Goal: Transaction & Acquisition: Purchase product/service

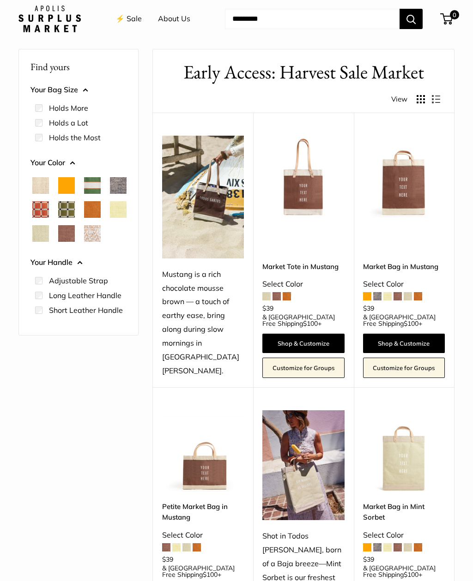
scroll to position [12, 0]
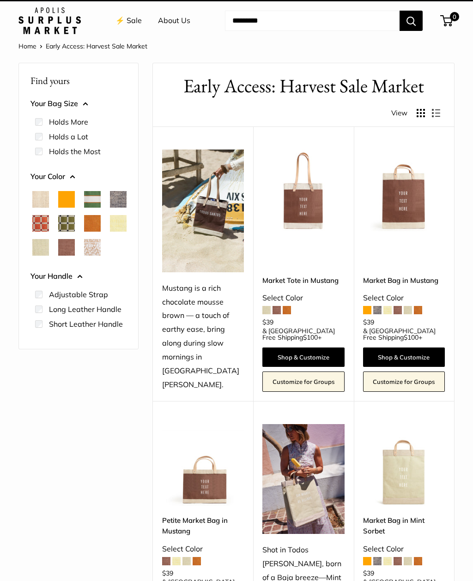
click at [213, 463] on img at bounding box center [203, 465] width 82 height 82
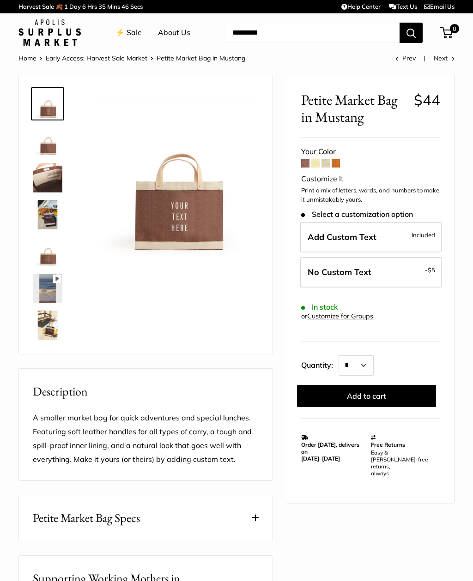
click at [324, 162] on span at bounding box center [325, 163] width 8 height 8
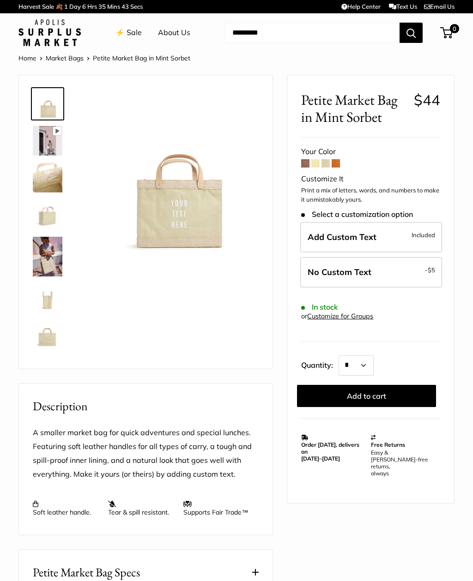
click at [302, 166] on span at bounding box center [305, 163] width 8 height 8
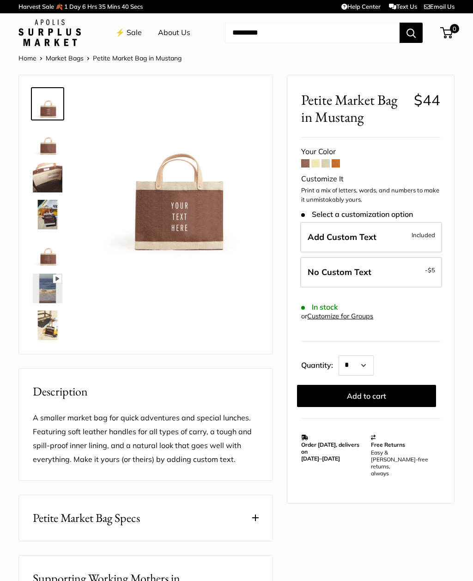
click at [394, 235] on label "Add Custom Text Included" at bounding box center [371, 237] width 142 height 30
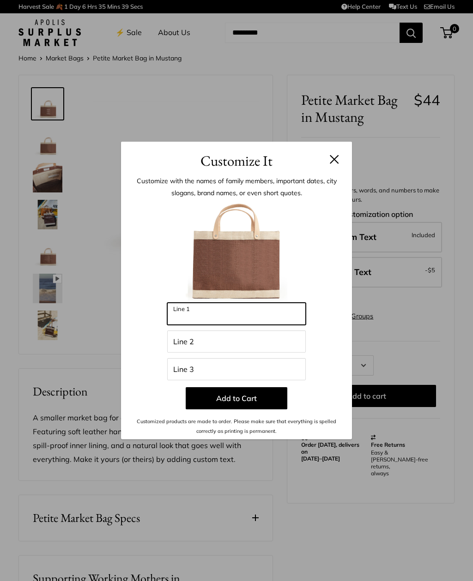
click at [231, 315] on input "Line 1" at bounding box center [236, 314] width 138 height 22
type input "*"
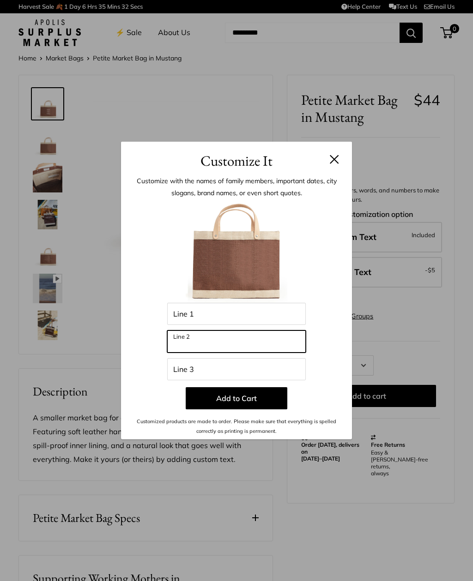
click at [213, 352] on input "Line 2" at bounding box center [236, 341] width 138 height 22
click at [242, 401] on button "Add to Cart" at bounding box center [236, 398] width 102 height 22
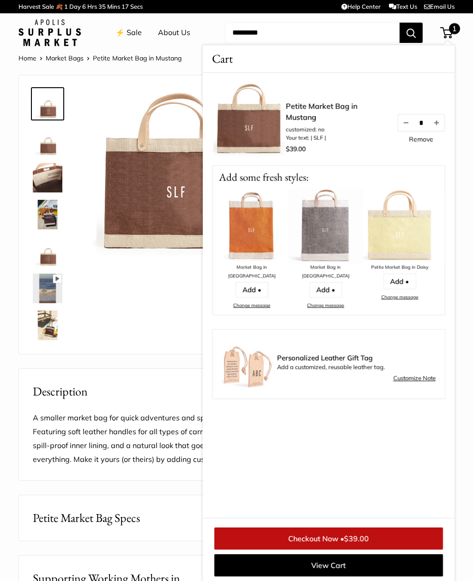
click at [156, 326] on div "Pause Play % buffered 00:00 Unmute Mute Exit fullscreen Enter fullscreen Play" at bounding box center [145, 214] width 230 height 260
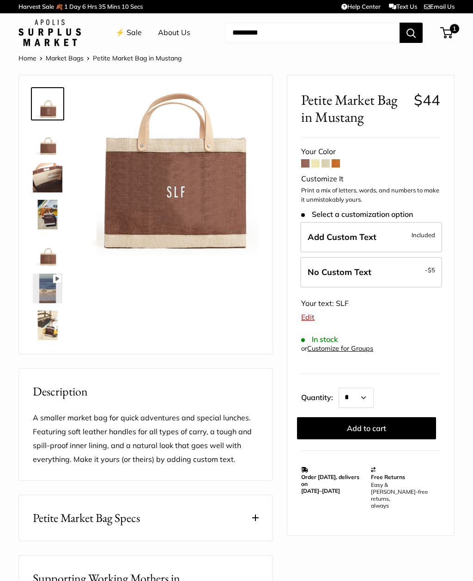
click at [361, 240] on label "Add Custom Text Included" at bounding box center [371, 237] width 142 height 30
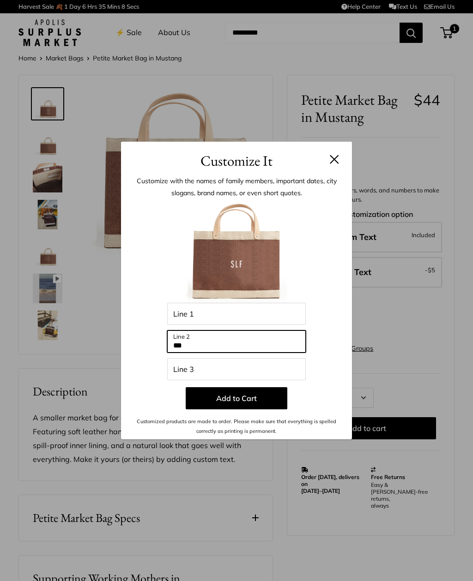
click at [197, 346] on input "***" at bounding box center [236, 341] width 138 height 22
type input "******"
click at [235, 402] on button "Add to Cart" at bounding box center [236, 398] width 102 height 22
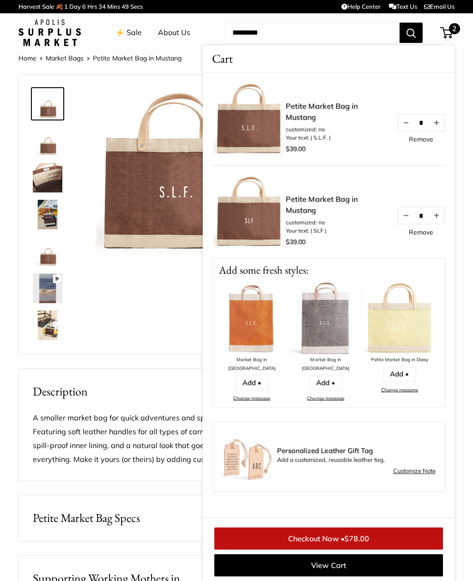
click at [156, 333] on div "Pause Play % buffered 00:00 Unmute Mute Exit fullscreen Enter fullscreen Play" at bounding box center [145, 214] width 230 height 260
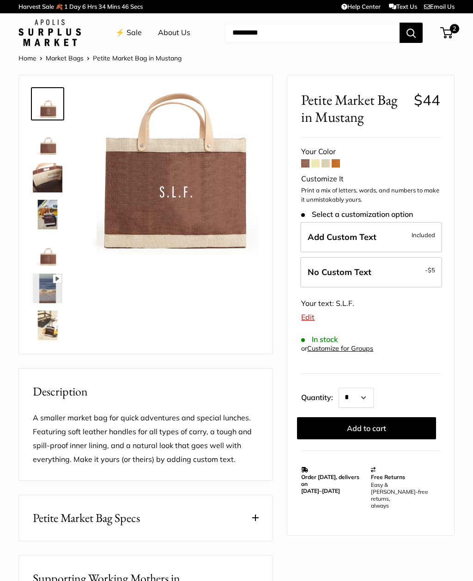
click at [326, 165] on span at bounding box center [325, 163] width 8 height 8
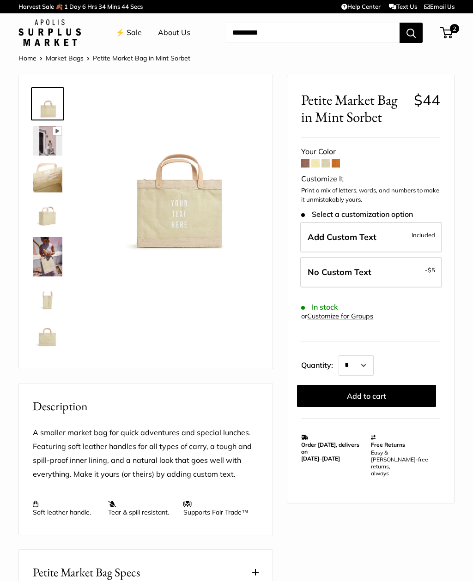
click at [317, 164] on span at bounding box center [315, 163] width 8 height 8
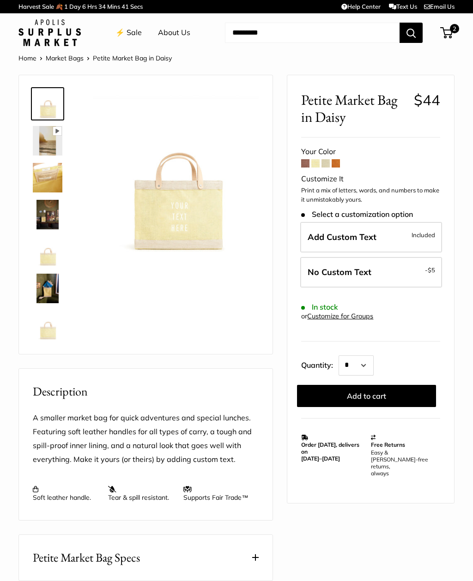
click at [125, 35] on link "⚡️ Sale" at bounding box center [128, 33] width 26 height 14
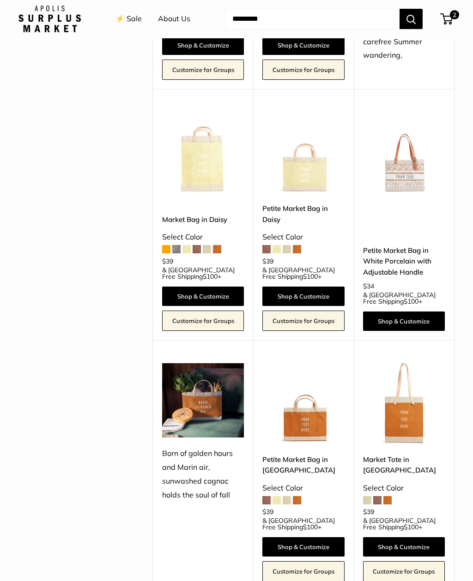
scroll to position [814, 0]
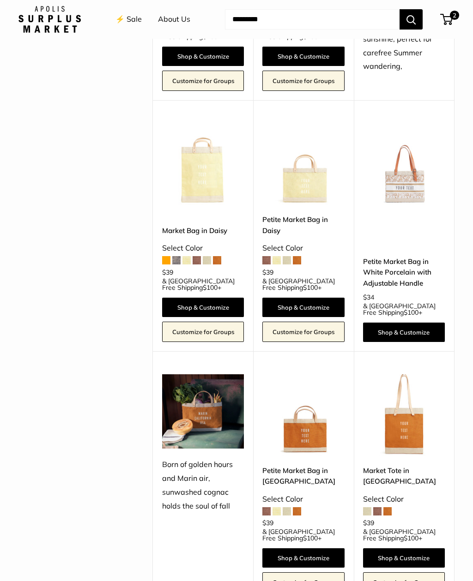
click at [406, 161] on img at bounding box center [404, 164] width 82 height 82
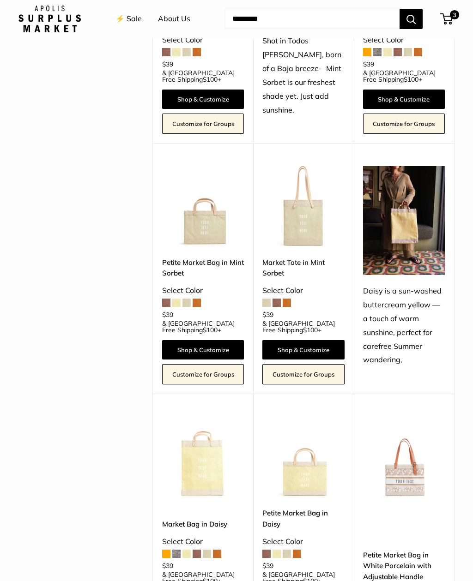
scroll to position [521, 0]
click at [221, 207] on img at bounding box center [203, 207] width 82 height 82
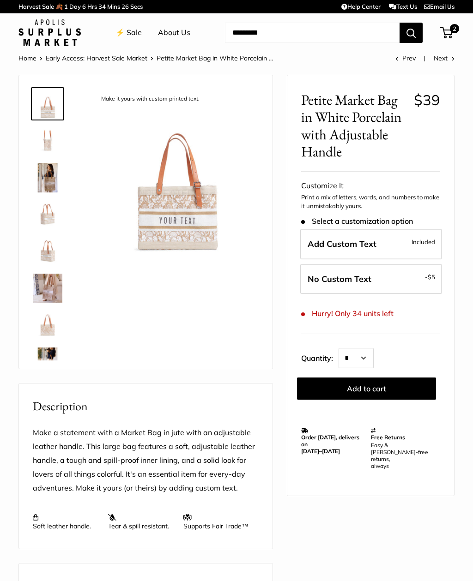
click at [365, 240] on span "Add Custom Text" at bounding box center [341, 244] width 69 height 11
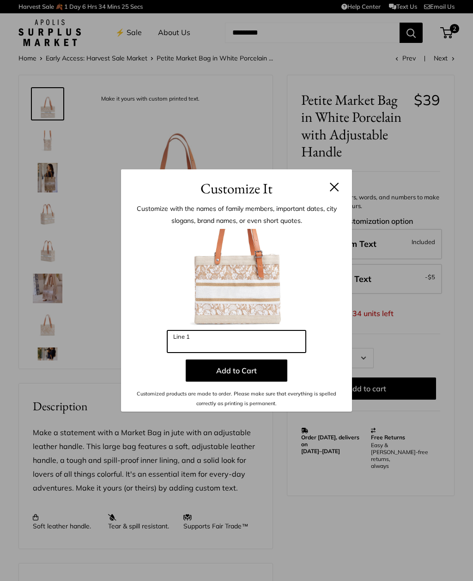
click at [239, 345] on input "Line 1" at bounding box center [236, 341] width 138 height 22
type input "***"
click at [244, 374] on button "Add to Cart" at bounding box center [236, 370] width 102 height 22
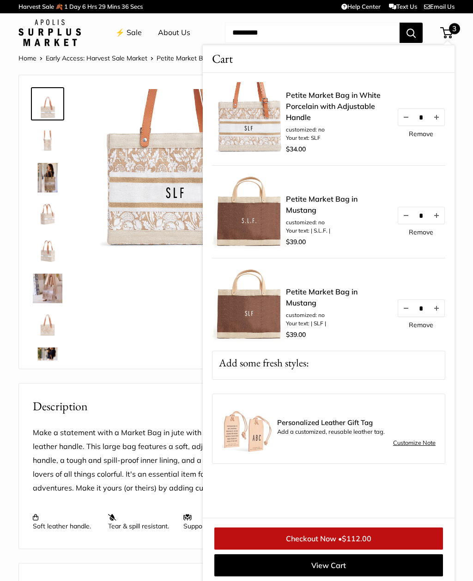
click at [125, 297] on div "Transform your everyday errands into moments of effortless style Your new favor…" at bounding box center [145, 221] width 230 height 275
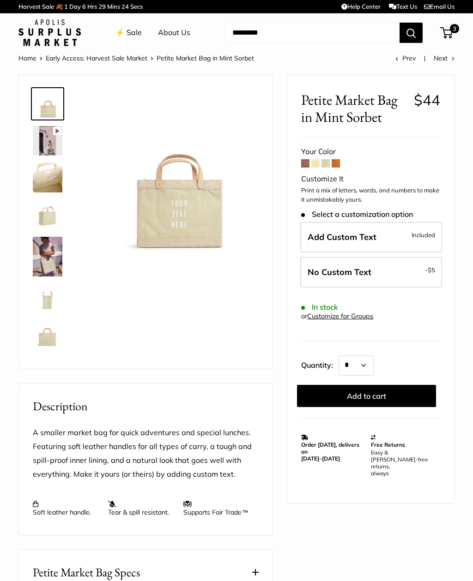
click at [307, 167] on span at bounding box center [305, 163] width 8 height 8
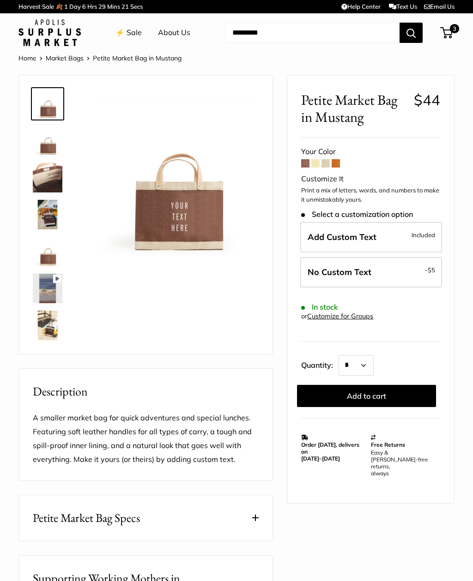
click at [384, 230] on label "Add Custom Text Included" at bounding box center [371, 237] width 142 height 30
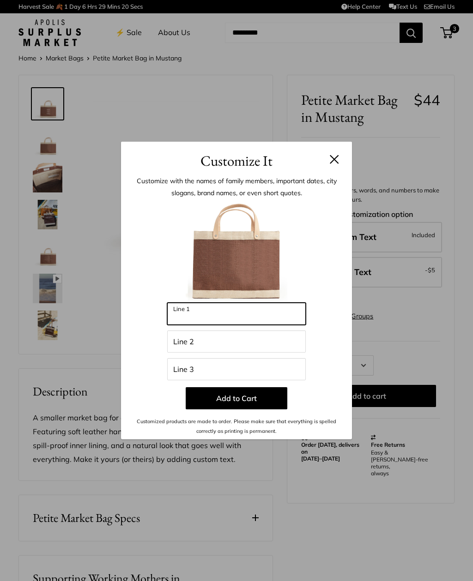
click at [229, 312] on input "Line 1" at bounding box center [236, 314] width 138 height 22
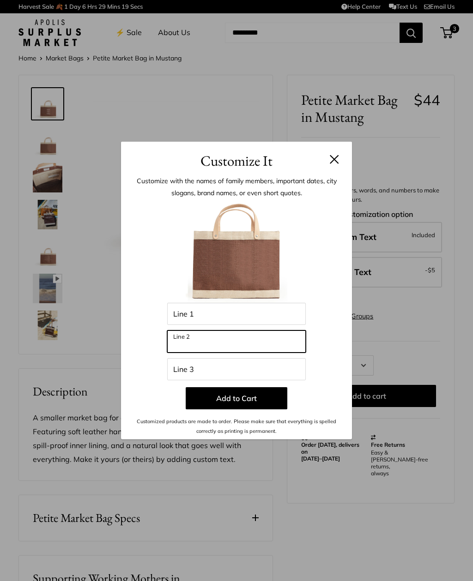
click at [202, 341] on input "Line 2" at bounding box center [236, 341] width 138 height 22
type input "*"
click at [335, 163] on button at bounding box center [333, 159] width 9 height 9
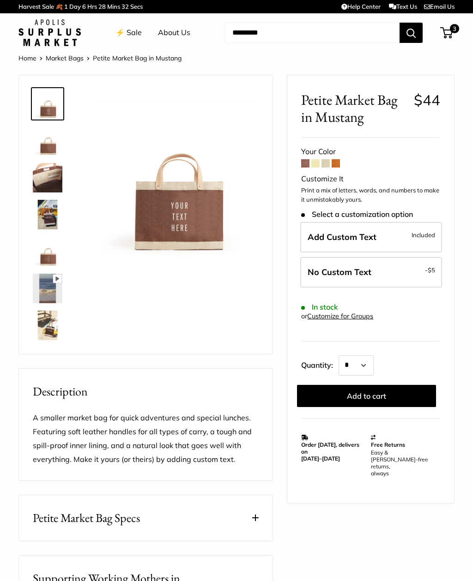
click at [128, 37] on link "⚡️ Sale" at bounding box center [128, 33] width 26 height 14
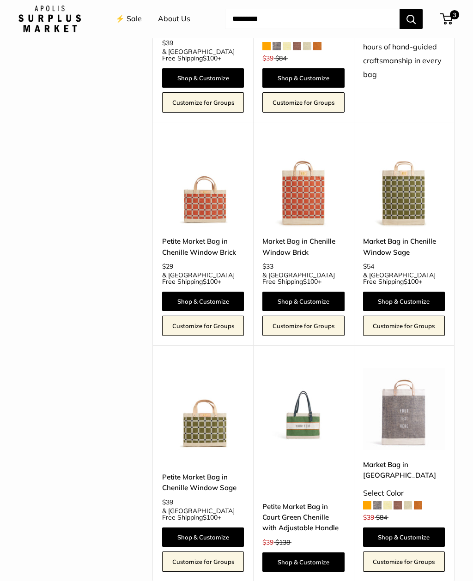
scroll to position [1545, 0]
click at [211, 384] on img at bounding box center [203, 409] width 82 height 82
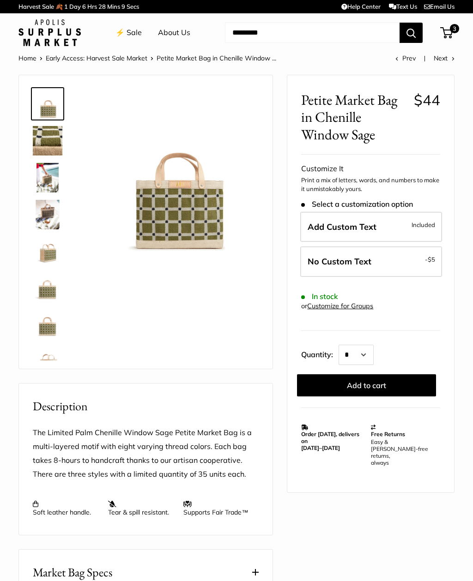
click at [378, 223] on label "Add Custom Text Included" at bounding box center [371, 227] width 142 height 30
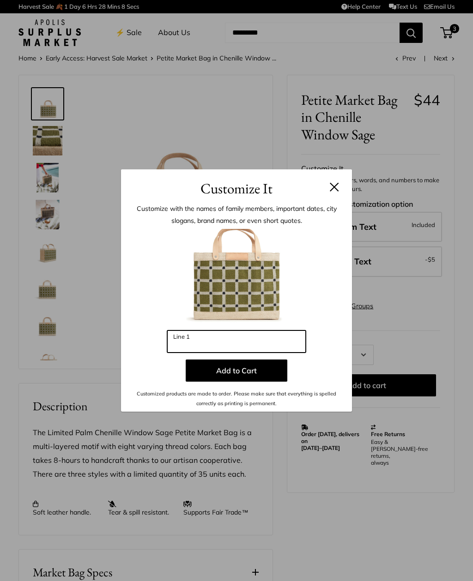
click at [215, 344] on input "Line 1" at bounding box center [236, 341] width 138 height 22
type input "*"
click at [325, 188] on h3 "Customize It" at bounding box center [236, 189] width 203 height 22
click at [329, 191] on button at bounding box center [333, 186] width 9 height 9
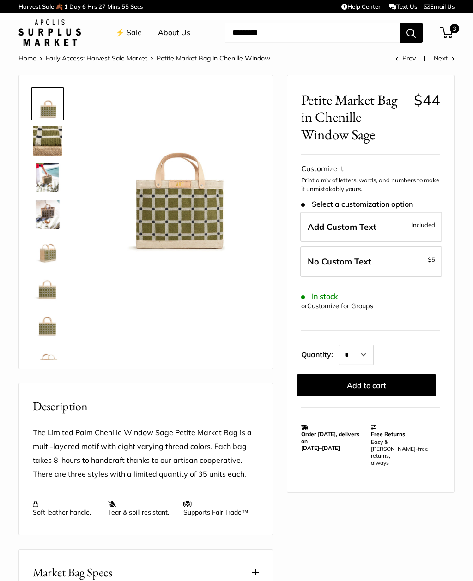
click at [364, 233] on label "Add Custom Text Included" at bounding box center [371, 227] width 142 height 30
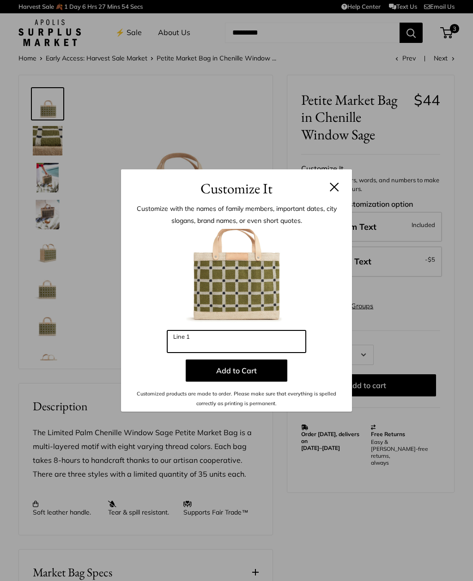
click at [228, 346] on input "Line 1" at bounding box center [236, 341] width 138 height 22
type input "***"
click at [257, 371] on button "Add to Cart" at bounding box center [236, 370] width 102 height 22
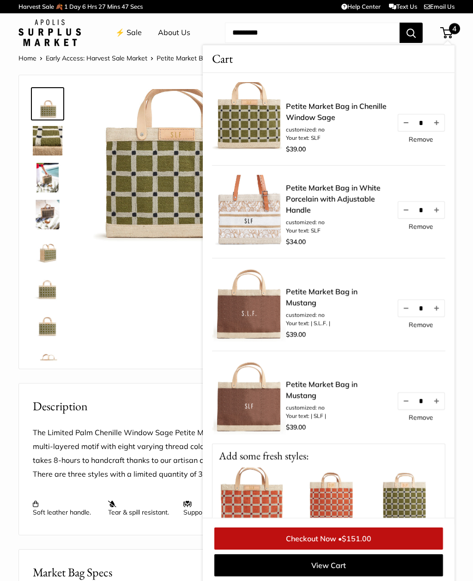
click at [420, 142] on link "Remove" at bounding box center [420, 139] width 24 height 6
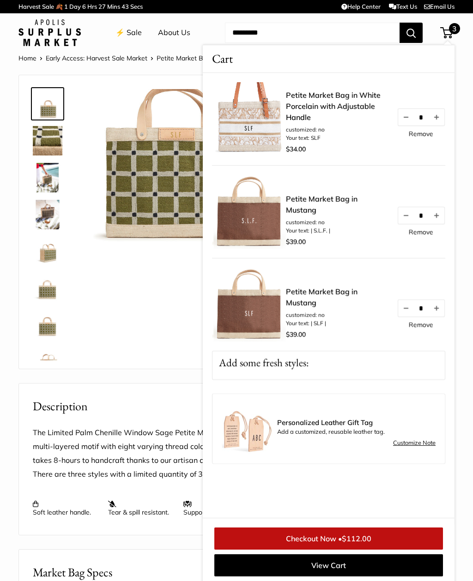
click at [422, 137] on link "Remove" at bounding box center [420, 134] width 24 height 6
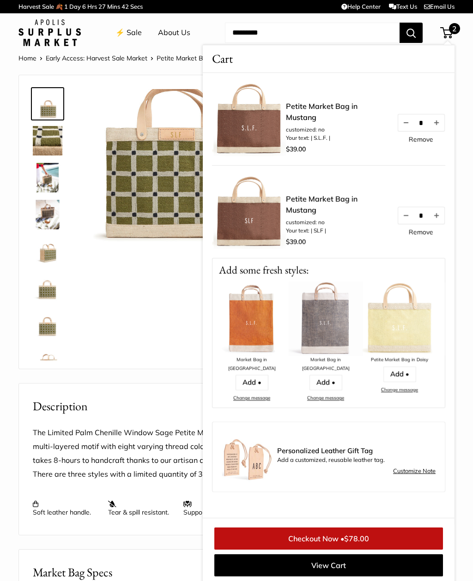
click at [120, 341] on div at bounding box center [145, 221] width 230 height 275
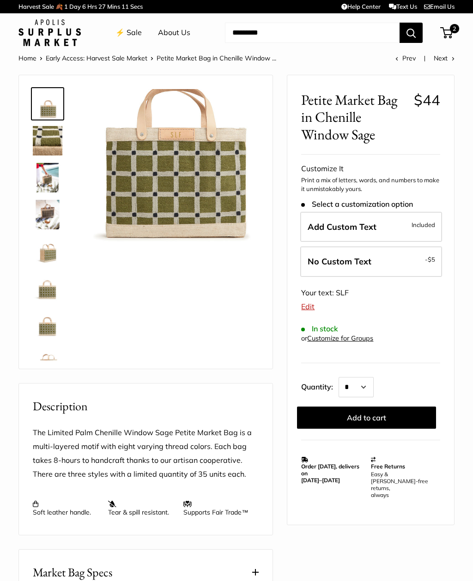
click at [376, 417] on button "Add to cart" at bounding box center [366, 418] width 139 height 22
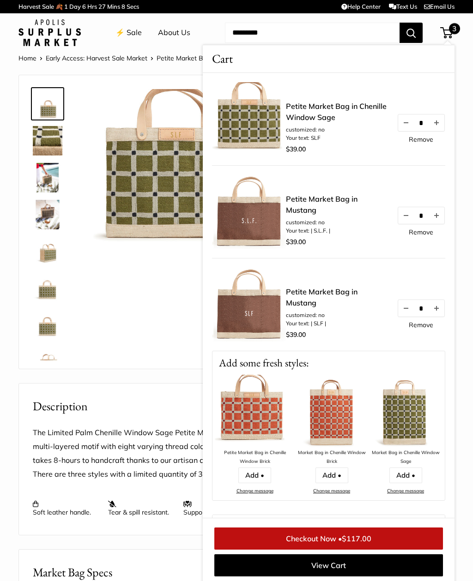
click at [263, 421] on img at bounding box center [252, 412] width 74 height 74
click at [255, 477] on link "Add •" at bounding box center [254, 475] width 33 height 16
click at [423, 142] on link "Remove" at bounding box center [420, 139] width 24 height 6
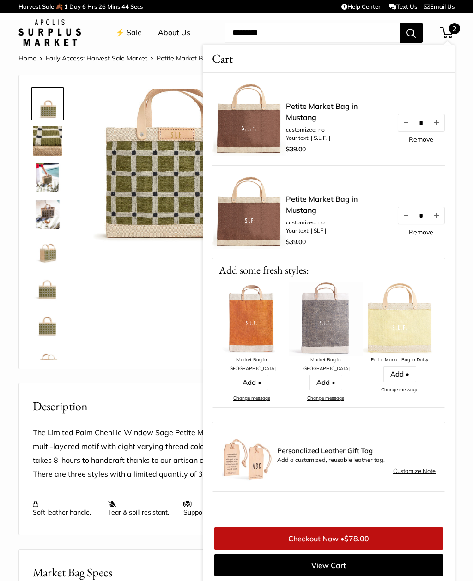
click at [425, 234] on link "Remove" at bounding box center [420, 232] width 24 height 6
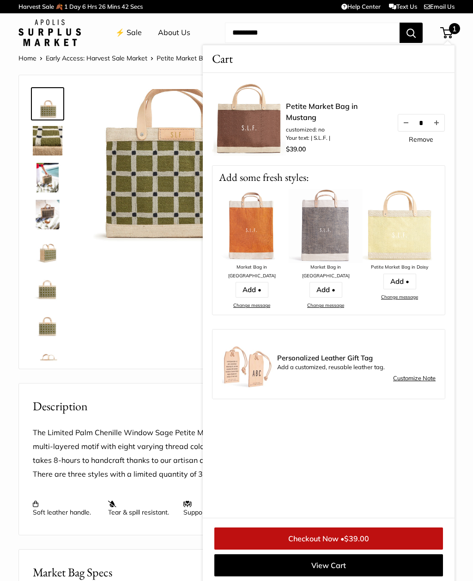
click at [154, 331] on div at bounding box center [145, 221] width 230 height 275
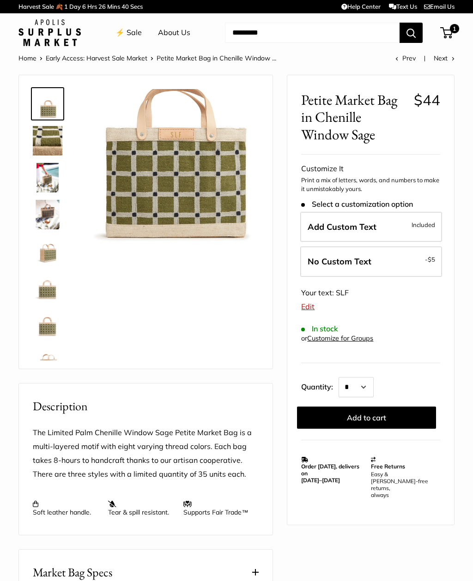
click at [131, 34] on link "⚡️ Sale" at bounding box center [128, 33] width 26 height 14
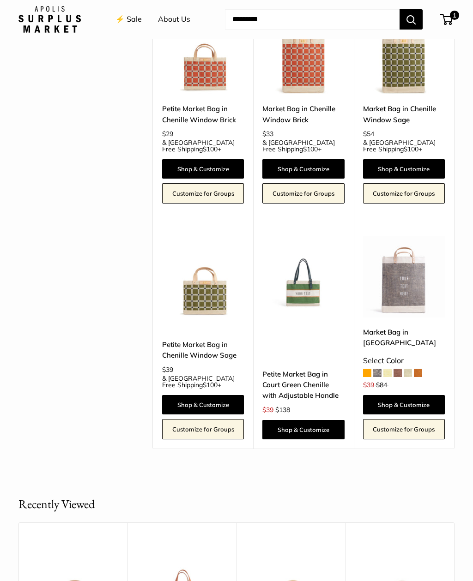
scroll to position [1682, 0]
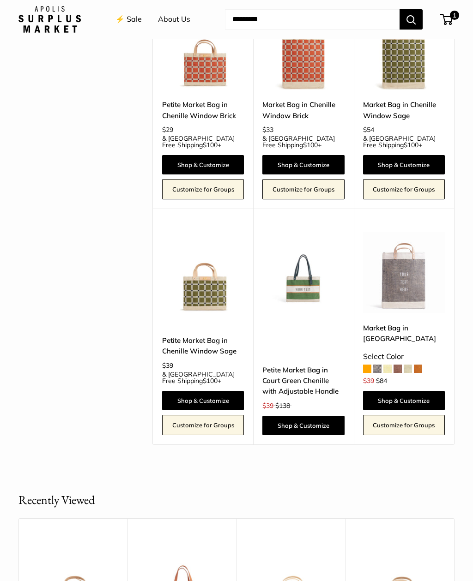
click at [321, 416] on link "Shop & Customize" at bounding box center [303, 425] width 82 height 19
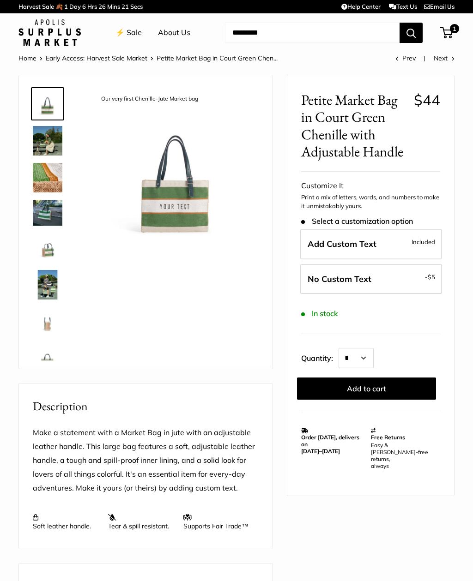
click at [454, 30] on span "1" at bounding box center [453, 28] width 9 height 9
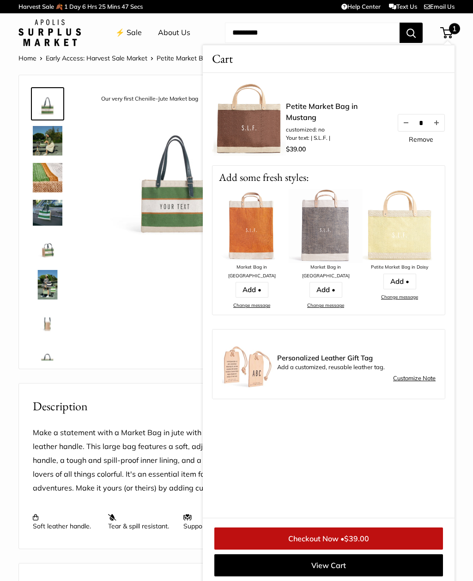
click at [148, 297] on div "Our very first Chenille-Jute Market bag Adjustable Handles for whatever mood yo…" at bounding box center [145, 221] width 230 height 275
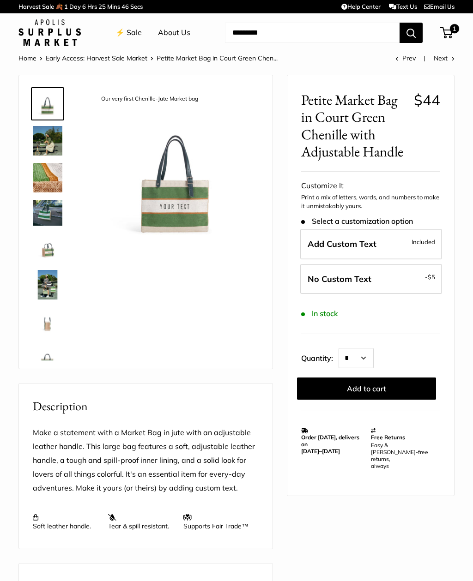
click at [131, 36] on link "⚡️ Sale" at bounding box center [128, 33] width 26 height 14
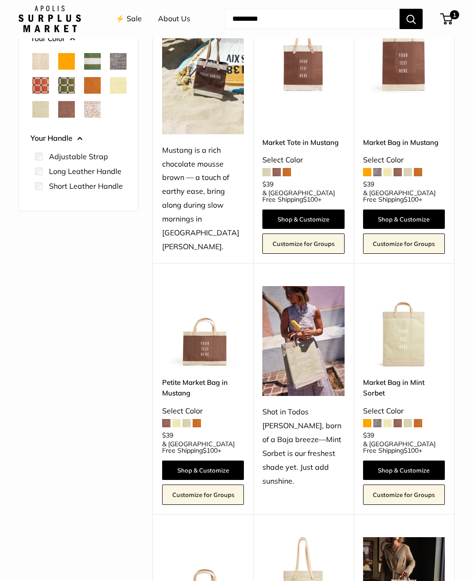
scroll to position [150, 0]
click at [197, 419] on span at bounding box center [196, 423] width 8 height 8
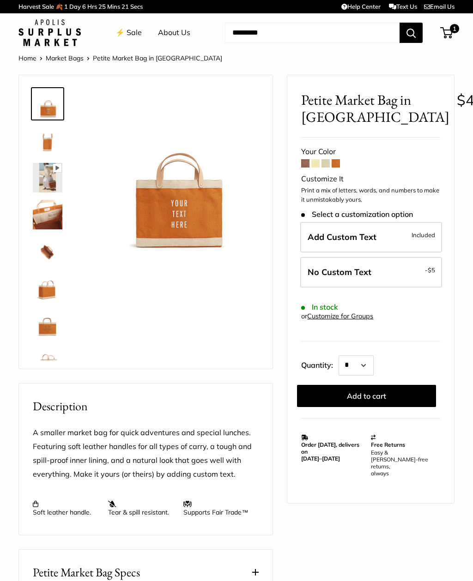
click at [311, 161] on span at bounding box center [315, 163] width 8 height 8
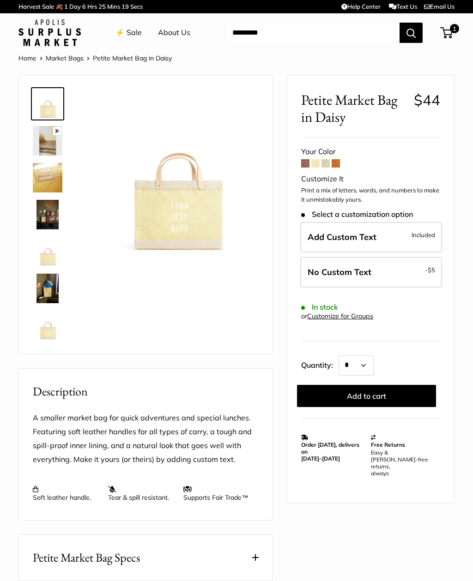
click at [306, 165] on span at bounding box center [305, 163] width 8 height 8
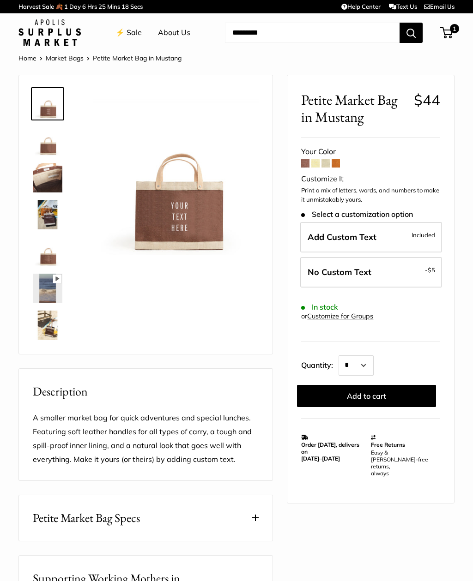
click at [353, 235] on span "Add Custom Text" at bounding box center [341, 237] width 69 height 11
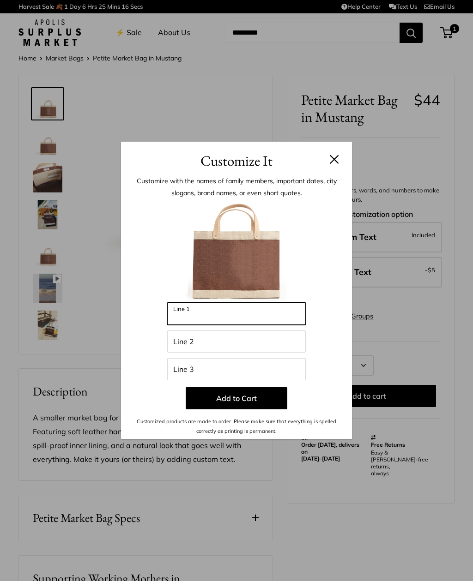
click at [228, 316] on input "Line 1" at bounding box center [236, 314] width 138 height 22
type input "********"
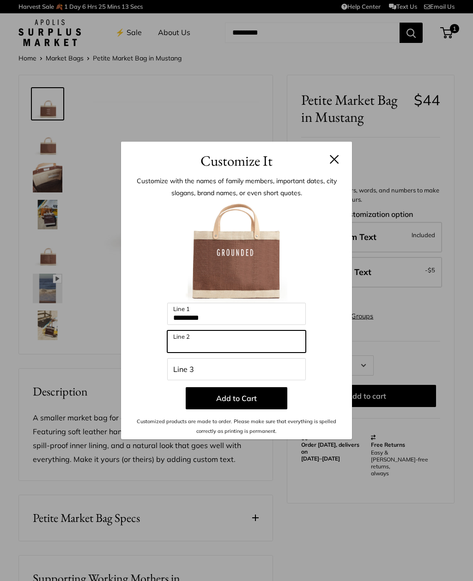
click at [221, 340] on input "Line 2" at bounding box center [236, 341] width 138 height 22
type input "******"
click at [248, 263] on img at bounding box center [236, 252] width 102 height 102
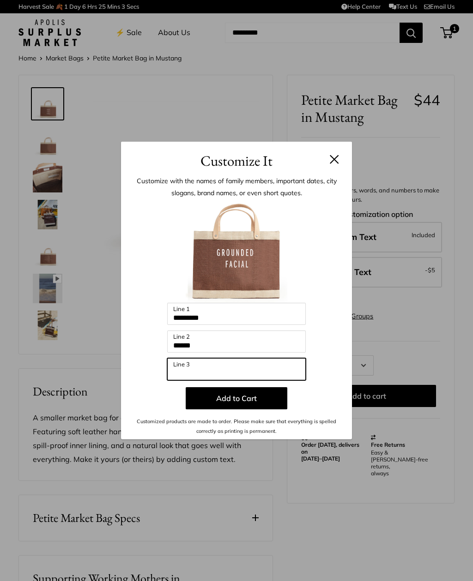
click at [209, 369] on input "Line 3" at bounding box center [236, 369] width 138 height 22
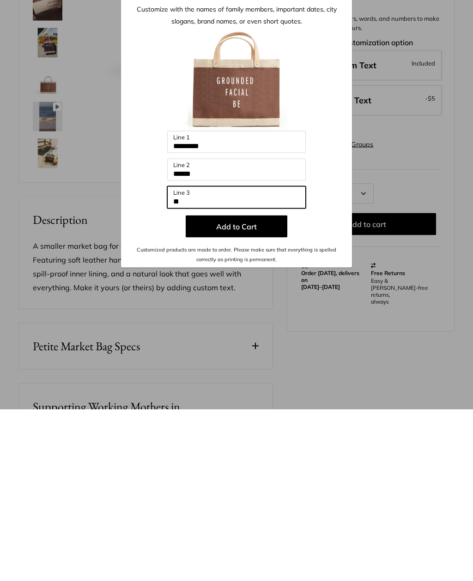
type input "*"
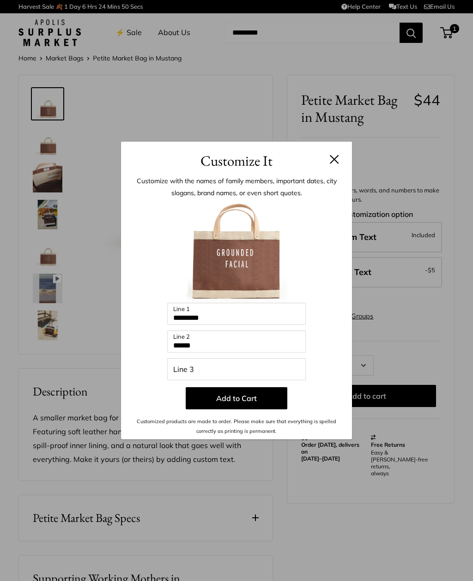
click at [340, 155] on header "Customize It" at bounding box center [236, 157] width 231 height 30
click at [330, 161] on button at bounding box center [333, 159] width 9 height 9
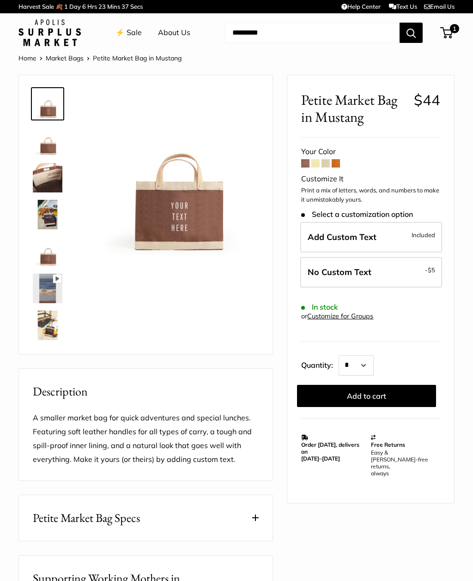
click at [367, 236] on span "Add Custom Text" at bounding box center [341, 237] width 69 height 11
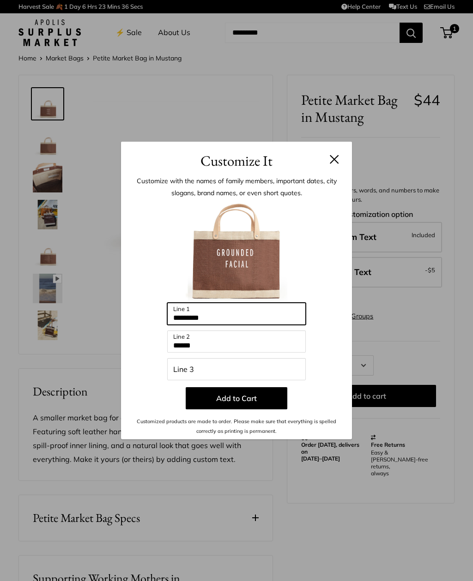
click at [229, 319] on input "********" at bounding box center [236, 314] width 138 height 22
type input "*"
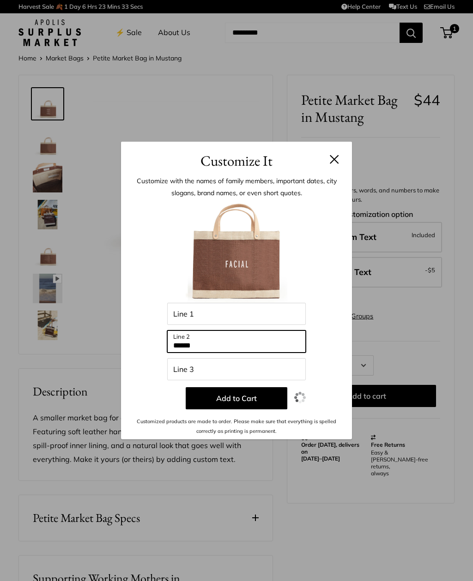
click at [221, 347] on input "******" at bounding box center [236, 341] width 138 height 22
type input "*"
click at [239, 348] on input "*******" at bounding box center [236, 341] width 138 height 22
type input "*"
type input "**********"
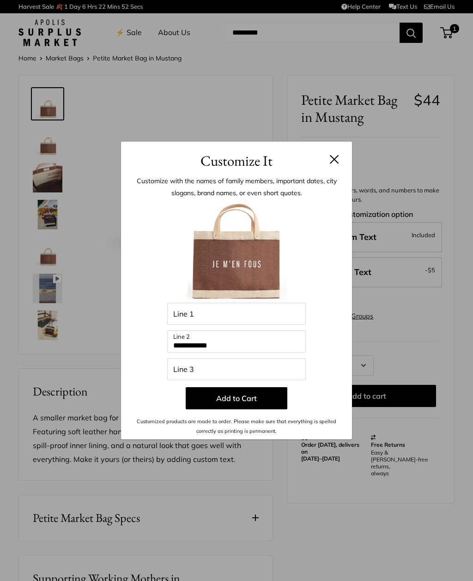
click at [218, 402] on button "Add to Cart" at bounding box center [236, 398] width 102 height 22
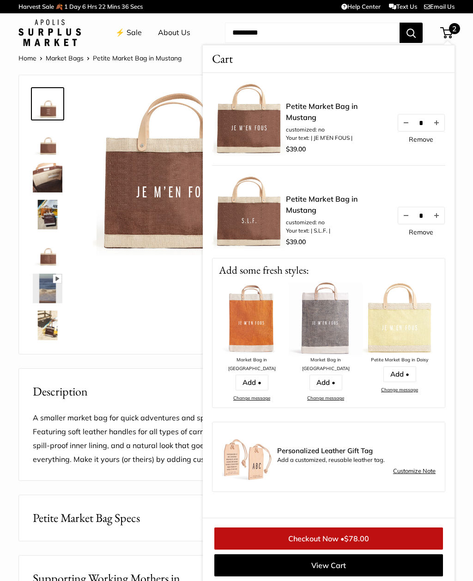
click at [127, 316] on div "Pause Play % buffered 00:00 Unmute Mute Exit fullscreen Enter fullscreen Play" at bounding box center [145, 214] width 230 height 260
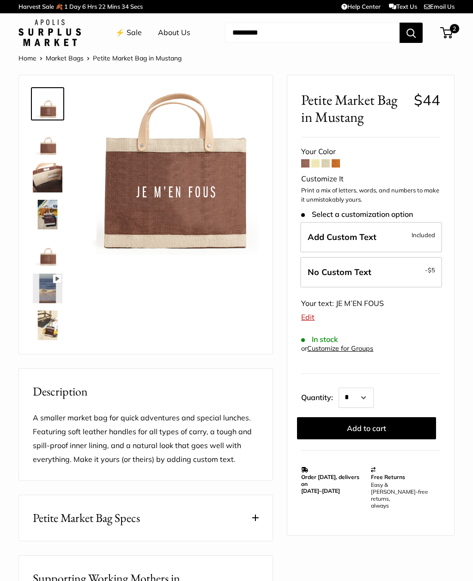
click at [338, 163] on span at bounding box center [335, 163] width 8 height 8
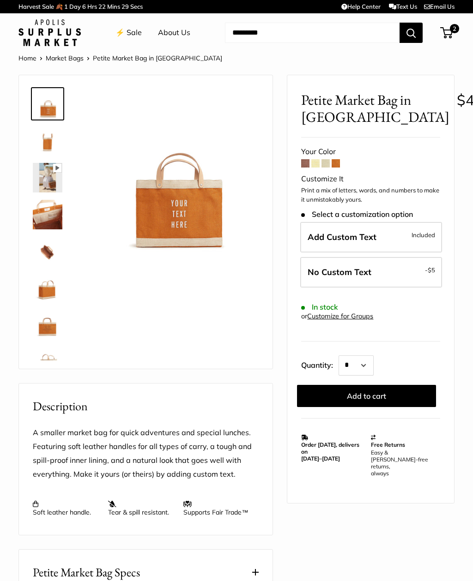
click at [308, 167] on span at bounding box center [305, 163] width 8 height 8
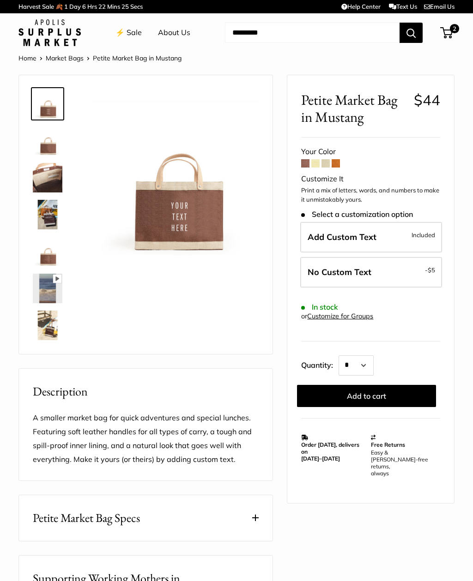
click at [124, 32] on link "⚡️ Sale" at bounding box center [128, 33] width 26 height 14
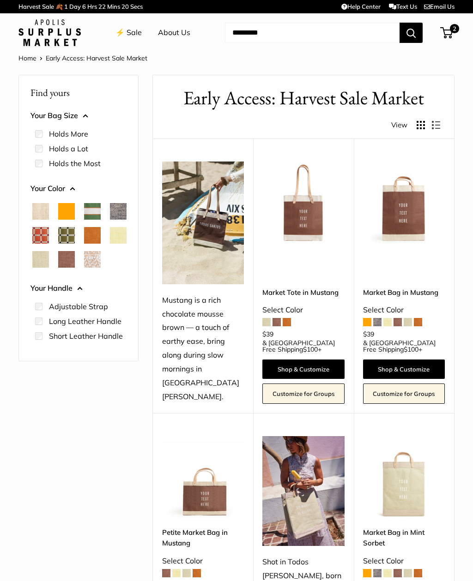
click at [447, 37] on span "2" at bounding box center [446, 32] width 12 height 11
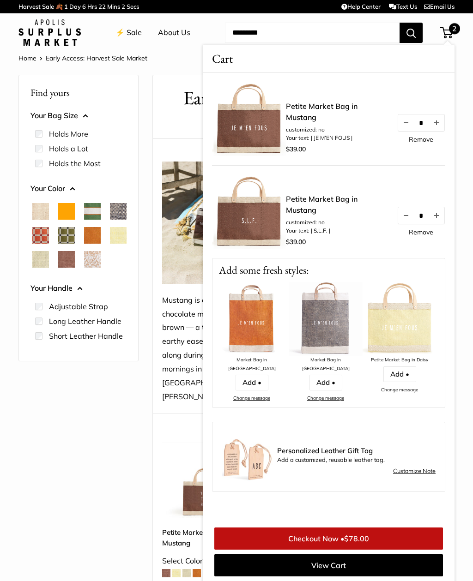
click at [353, 536] on span "$78.00" at bounding box center [356, 538] width 25 height 9
click at [255, 451] on img at bounding box center [246, 456] width 51 height 51
click at [413, 466] on link "Customize Note" at bounding box center [414, 471] width 42 height 11
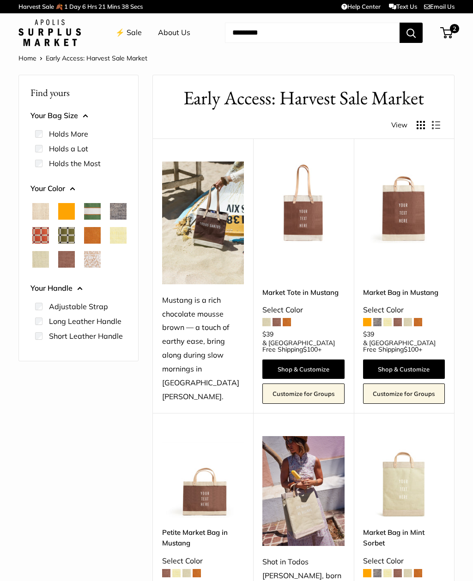
click at [455, 27] on span "2" at bounding box center [453, 28] width 9 height 9
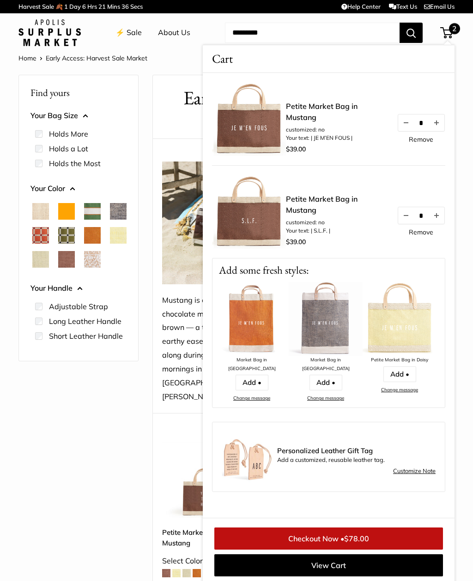
click at [359, 484] on div "Petite Market Bag in Mustang customized: no Your text: | JE M’EN FOUS | $39.00 …" at bounding box center [328, 295] width 251 height 445
click at [417, 466] on link "Customize Note" at bounding box center [414, 471] width 42 height 11
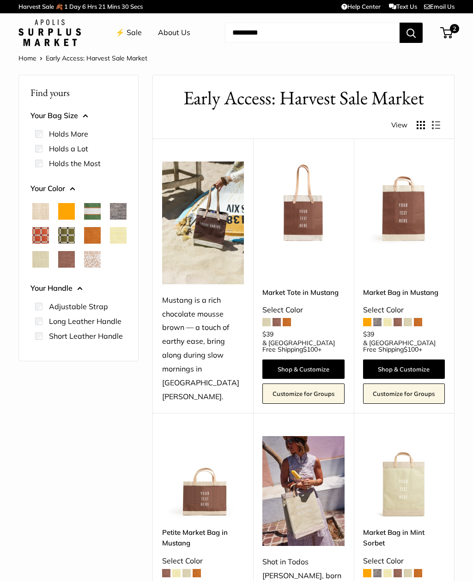
click at [452, 30] on span "2" at bounding box center [453, 28] width 9 height 9
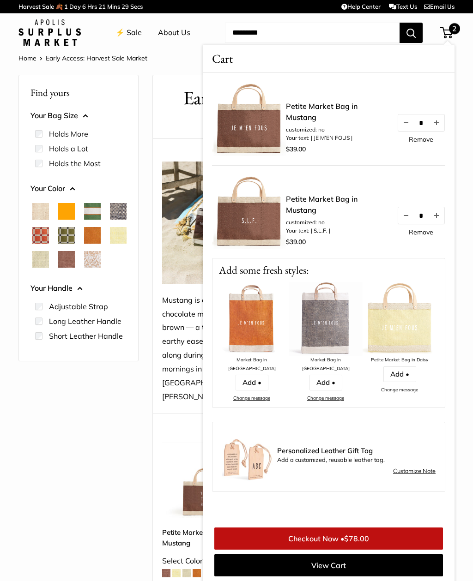
click at [344, 540] on link "Checkout Now • $78.00" at bounding box center [328, 538] width 228 height 22
